Goal: Check status: Check status

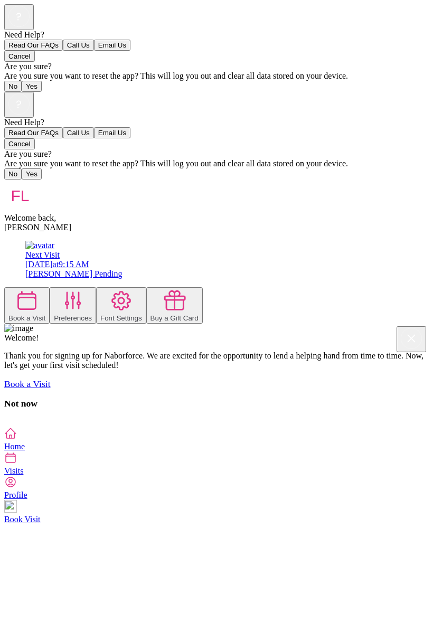
click at [428, 179] on div at bounding box center [216, 179] width 424 height 0
click at [25, 241] on link "Next Visit [DATE] 9:15 AM [PERSON_NAME] Pending" at bounding box center [226, 260] width 403 height 38
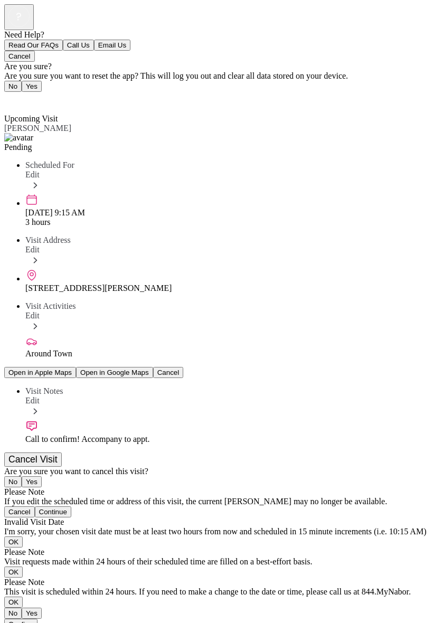
click at [428, 388] on div "Back Upcoming Visit Upcoming Visit [PERSON_NAME] Pending Scheduled For Edit [DA…" at bounding box center [216, 361] width 424 height 538
click at [21, 95] on span "Back" at bounding box center [19, 99] width 17 height 9
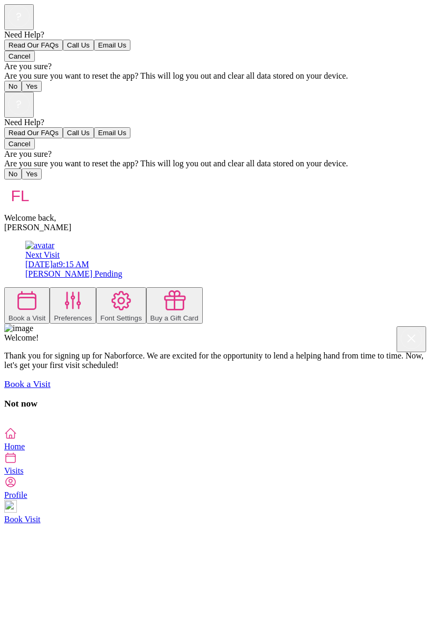
click at [17, 464] on icon at bounding box center [10, 457] width 13 height 13
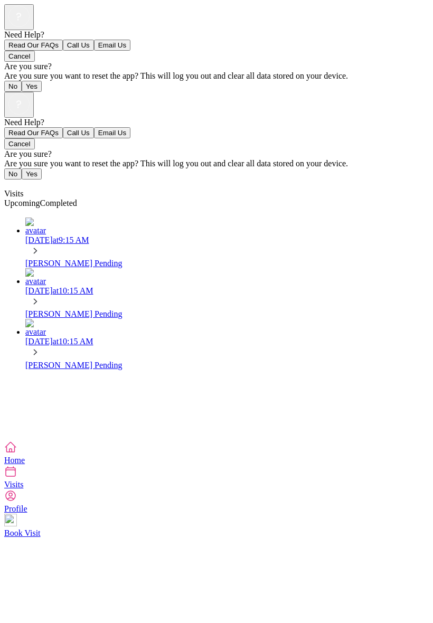
click at [428, 353] on div "Need Help? Read Our FAQs Call Us Email Us Cancel Are you sure? Are you sure you…" at bounding box center [216, 266] width 424 height 349
click at [4, 402] on div "Need Help? Read Our FAQs Call Us Email Us Cancel Are you sure? Are you sure you…" at bounding box center [216, 266] width 424 height 349
click at [17, 453] on icon at bounding box center [10, 447] width 13 height 13
